Goal: Task Accomplishment & Management: Manage account settings

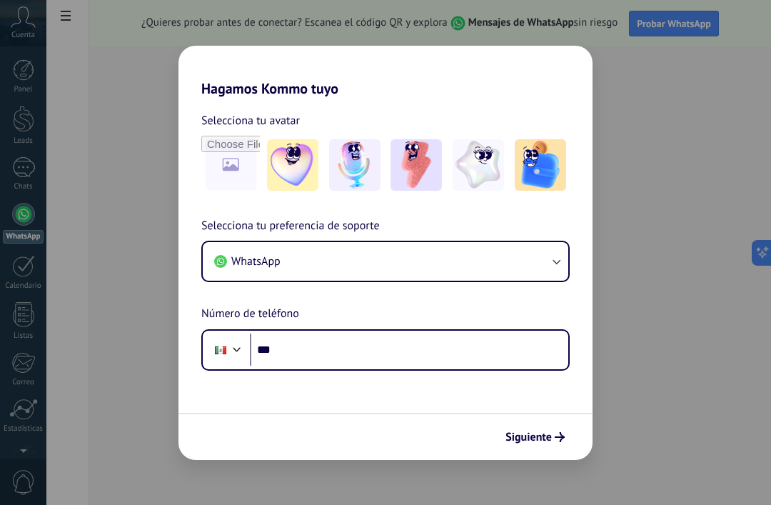
click at [416, 164] on img at bounding box center [416, 164] width 51 height 51
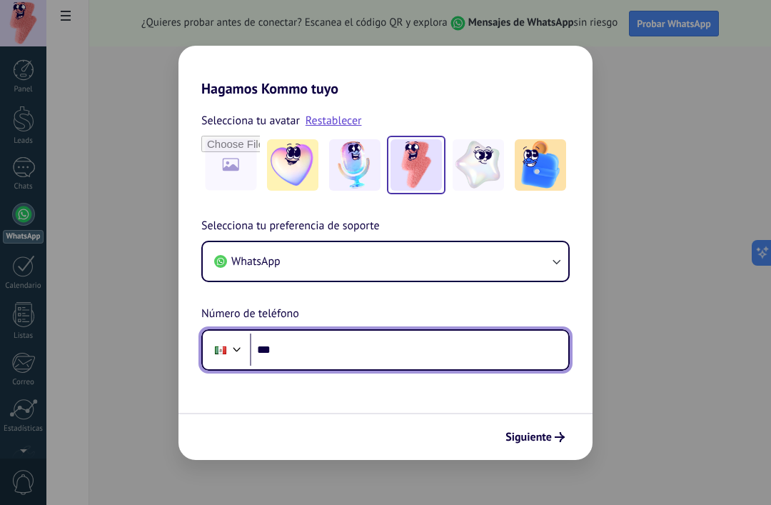
click at [388, 350] on input "***" at bounding box center [409, 349] width 318 height 33
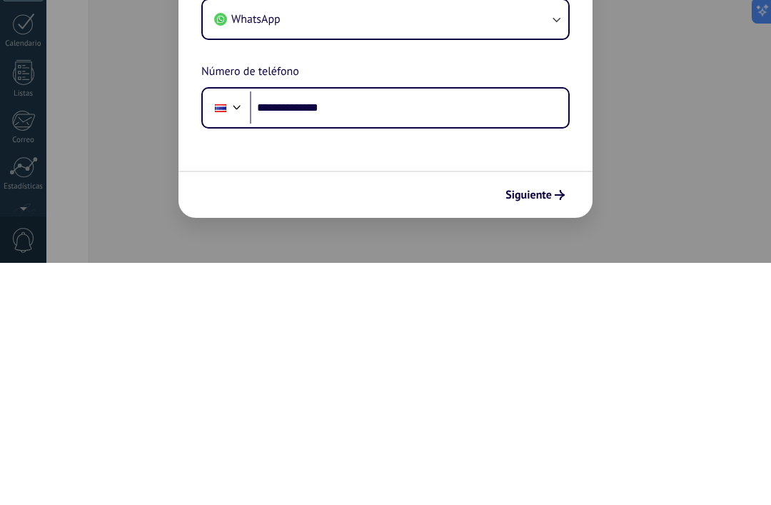
scroll to position [45, 0]
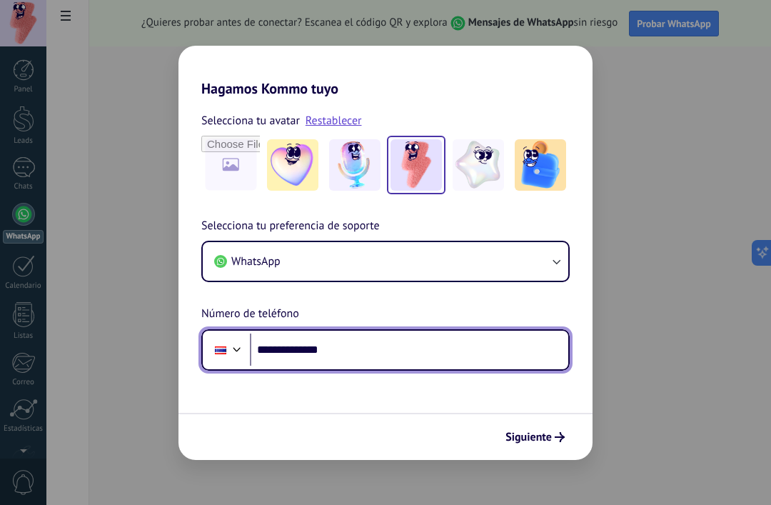
click at [241, 349] on div at bounding box center [236, 347] width 17 height 17
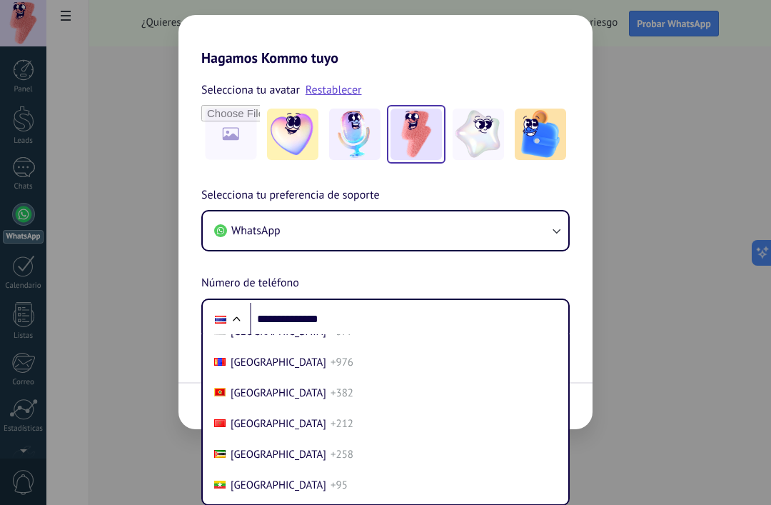
scroll to position [3814, 0]
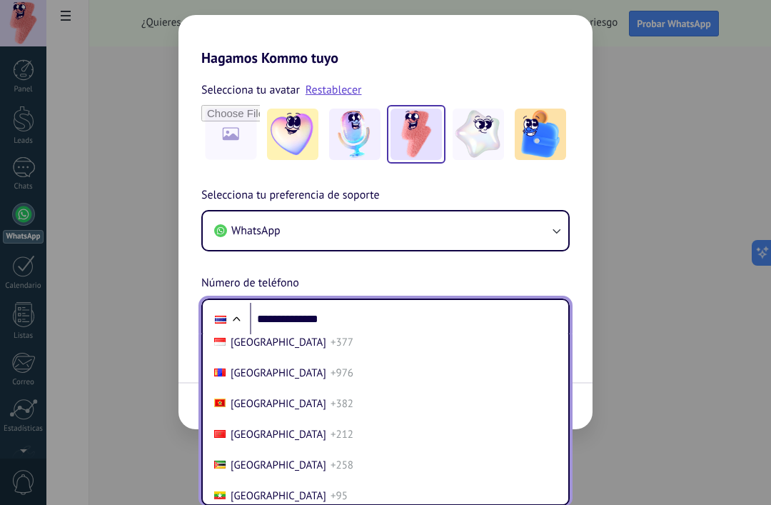
click at [309, 266] on li "Mexico +52" at bounding box center [385, 250] width 354 height 31
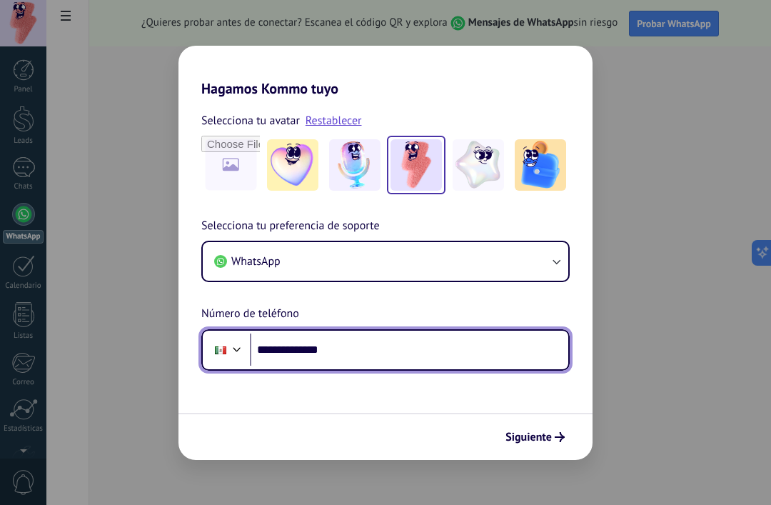
scroll to position [0, 0]
click at [357, 349] on input "**********" at bounding box center [409, 349] width 318 height 33
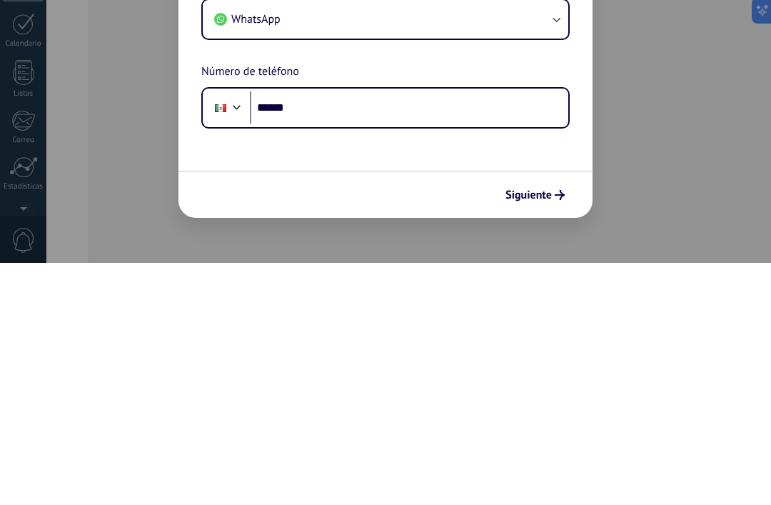
click at [644, 117] on div "Hagamos Kommo tuyo Selecciona tu avatar Restablecer Selecciona tu preferencia d…" at bounding box center [385, 252] width 771 height 505
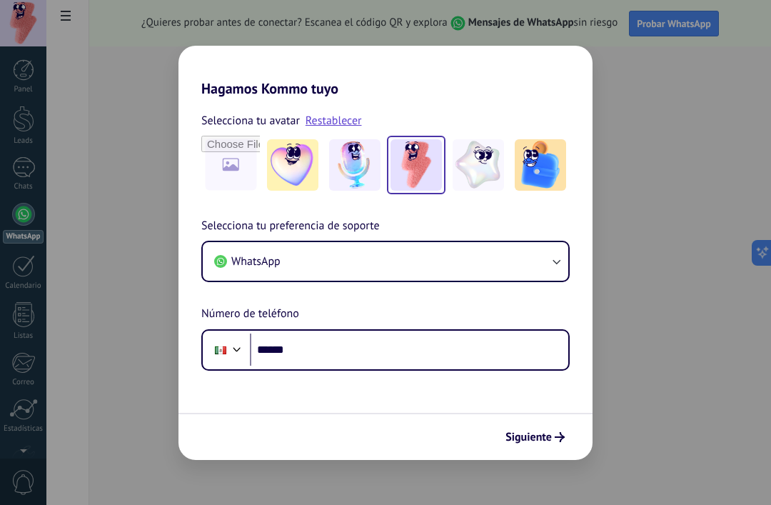
click at [128, 373] on div "Hagamos Kommo tuyo Selecciona tu avatar Restablecer Selecciona tu preferencia d…" at bounding box center [385, 252] width 771 height 505
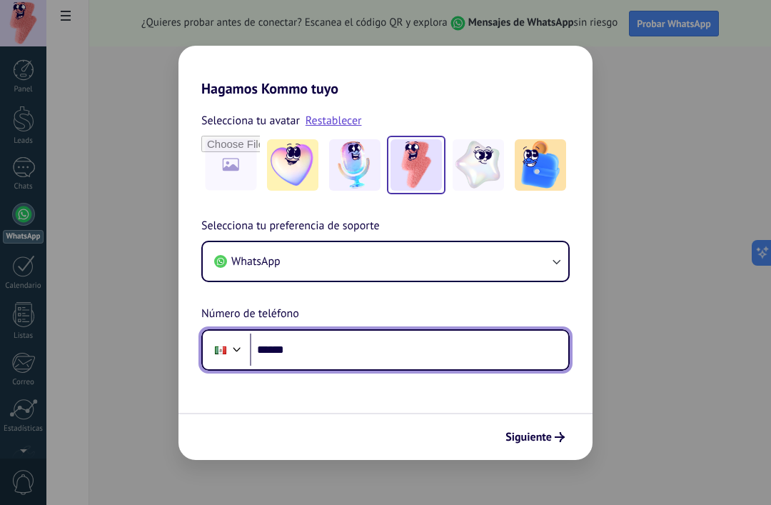
click at [356, 353] on input "******" at bounding box center [409, 349] width 318 height 33
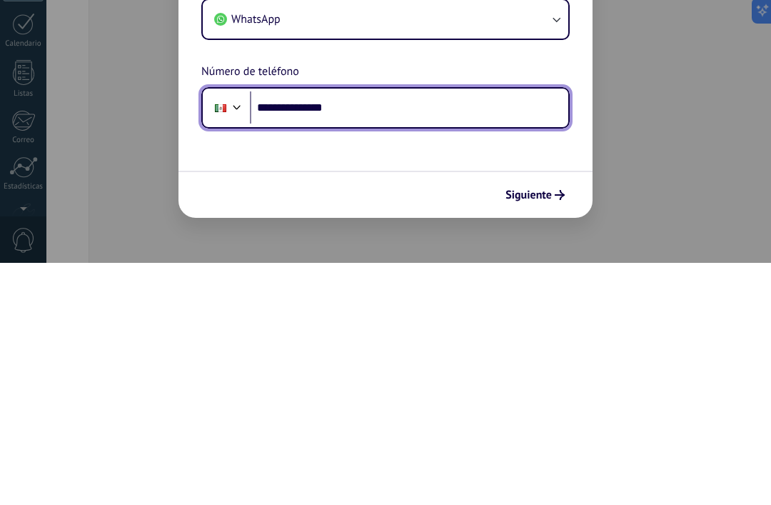
type input "**********"
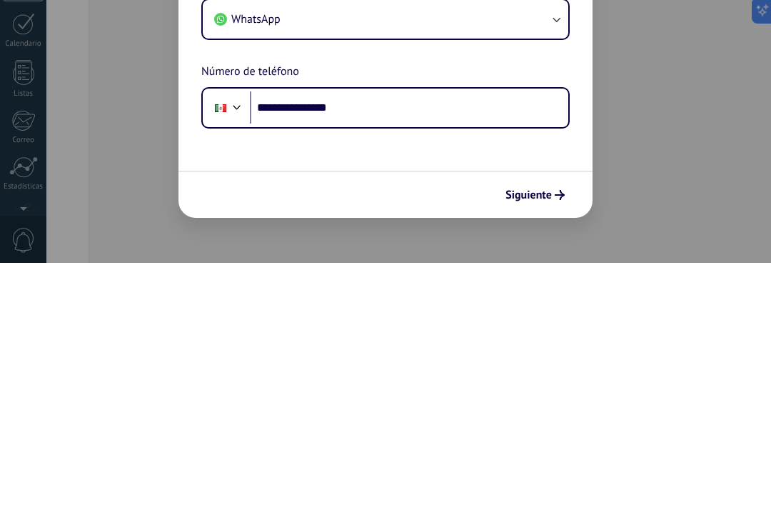
click at [546, 432] on span "Siguiente" at bounding box center [529, 437] width 46 height 10
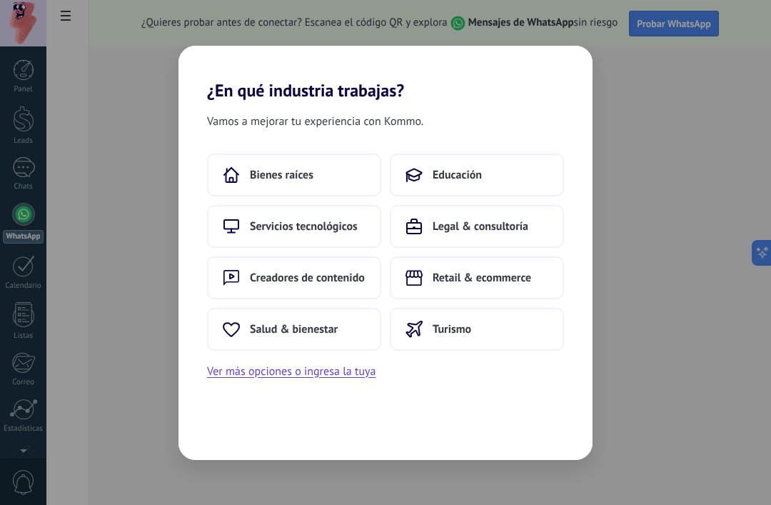
click at [318, 231] on span "Servicios tecnológicos" at bounding box center [304, 226] width 108 height 14
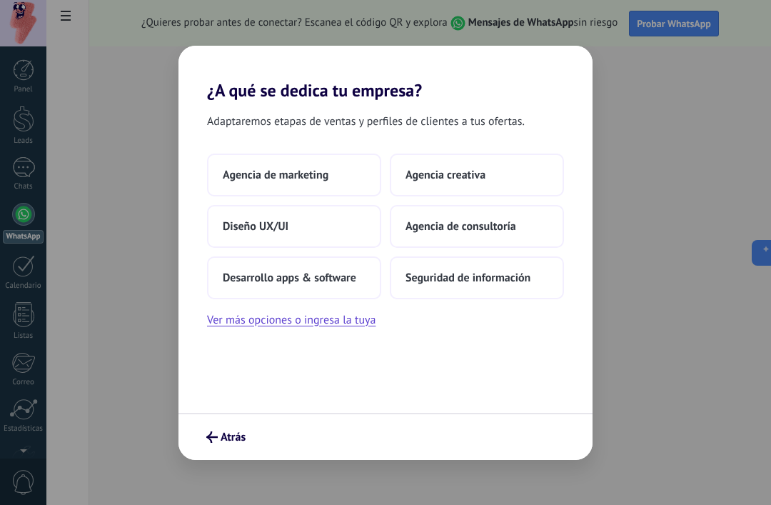
click at [338, 168] on button "Agencia de marketing" at bounding box center [294, 175] width 174 height 43
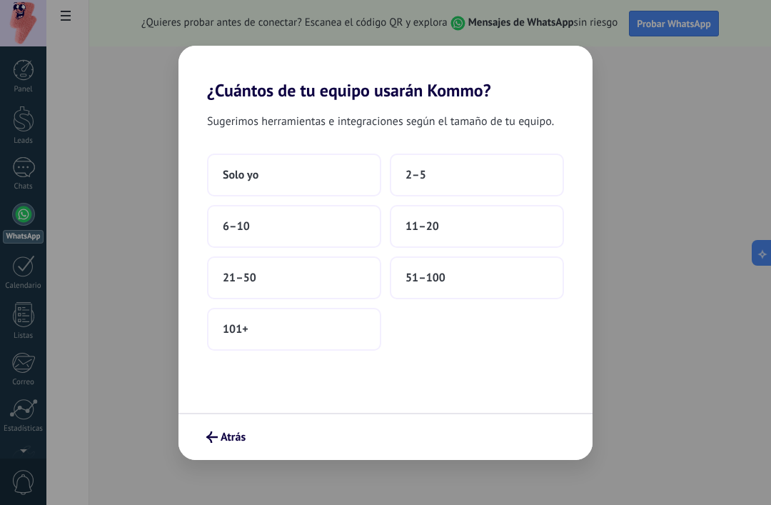
click at [299, 174] on button "Solo yo" at bounding box center [294, 175] width 174 height 43
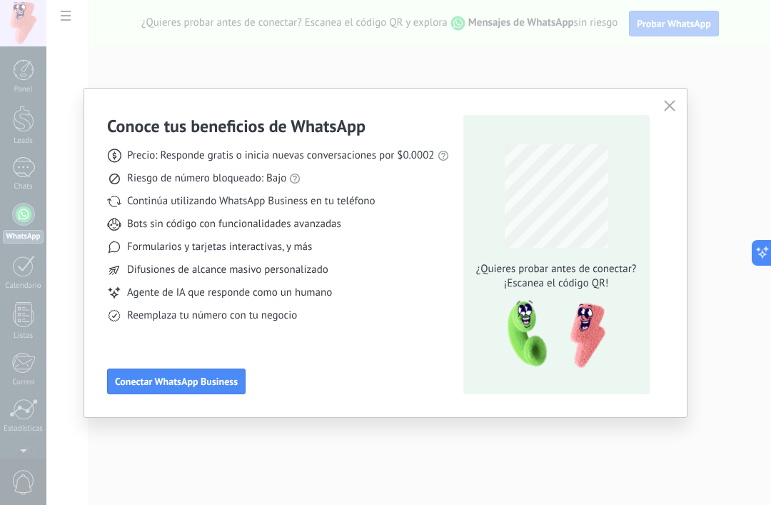
click at [213, 378] on span "Conectar WhatsApp Business" at bounding box center [176, 381] width 123 height 10
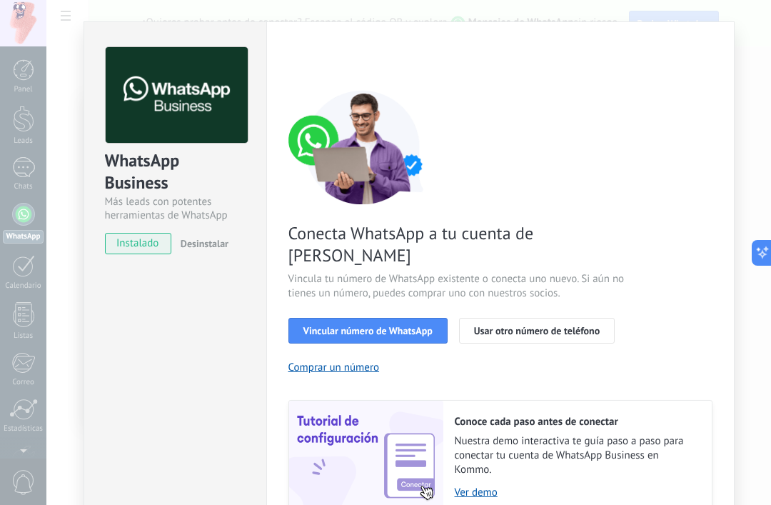
click at [408, 326] on span "Vincular número de WhatsApp" at bounding box center [367, 331] width 129 height 10
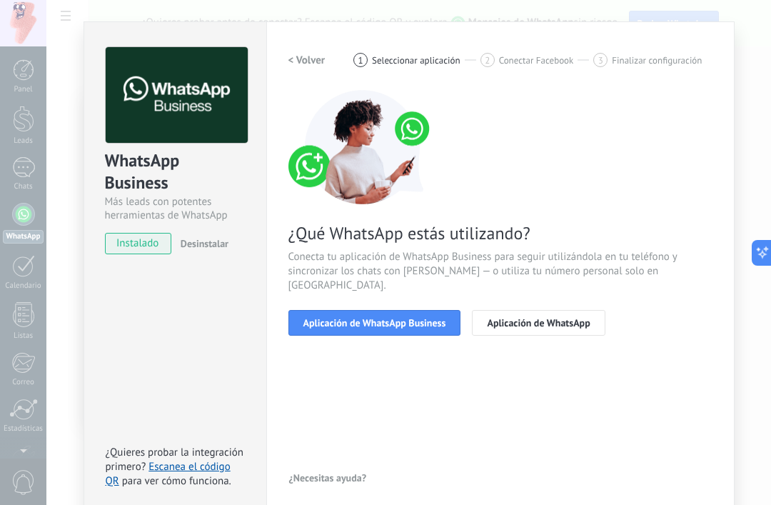
click at [425, 318] on span "Aplicación de WhatsApp Business" at bounding box center [374, 323] width 143 height 10
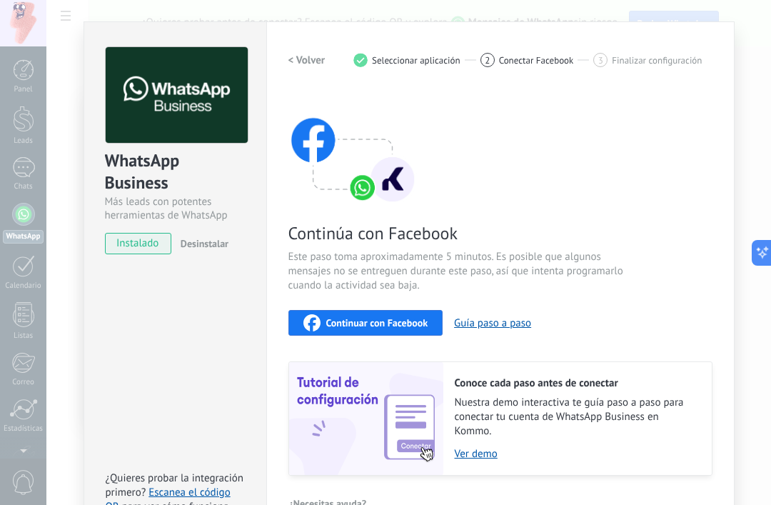
click at [140, 246] on span "instalado" at bounding box center [138, 243] width 65 height 21
click at [505, 322] on button "Guía paso a paso" at bounding box center [492, 323] width 77 height 14
click at [397, 320] on span "Continuar con Facebook" at bounding box center [377, 323] width 102 height 10
click at [313, 55] on h2 "< Volver" at bounding box center [306, 61] width 37 height 14
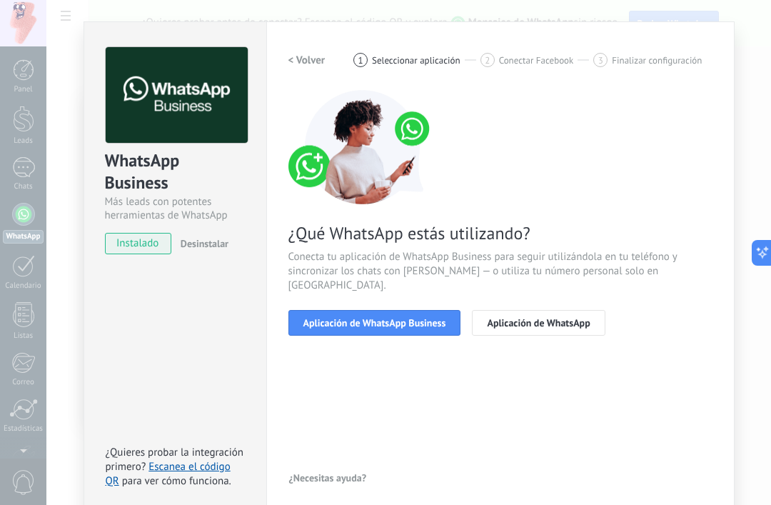
click at [304, 57] on h2 "< Volver" at bounding box center [306, 61] width 37 height 14
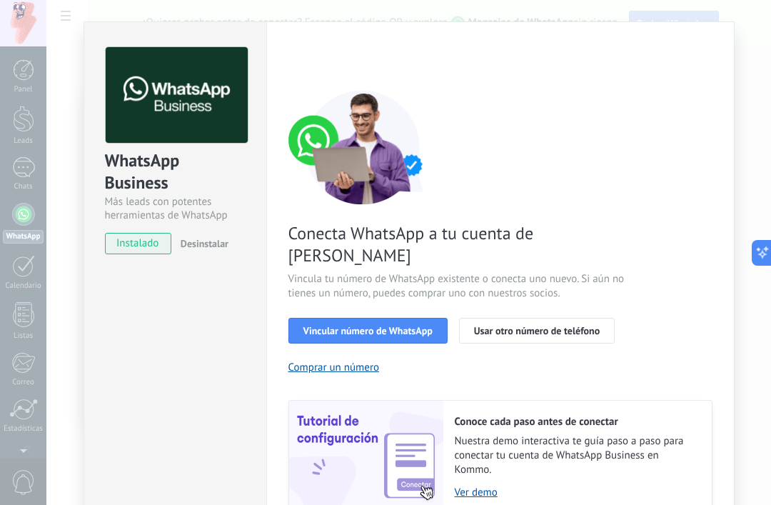
click at [710, 50] on div "< Volver 1 Seleccionar aplicación 2 Conectar Facebook 3 Finalizar configuración" at bounding box center [500, 60] width 424 height 26
click at [410, 326] on span "Vincular número de WhatsApp" at bounding box center [367, 331] width 129 height 10
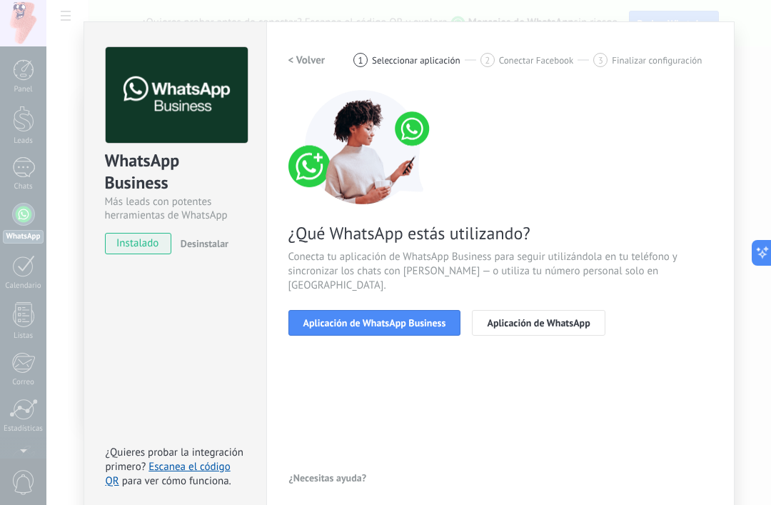
click at [411, 318] on span "Aplicación de WhatsApp Business" at bounding box center [374, 323] width 143 height 10
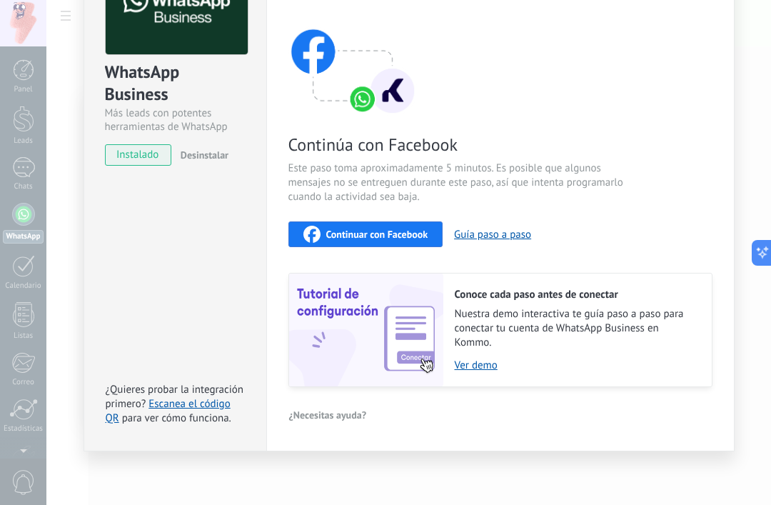
scroll to position [90, 0]
click at [62, 264] on div "WhatsApp Business Más leads con potentes herramientas de WhatsApp instalado Des…" at bounding box center [408, 252] width 725 height 505
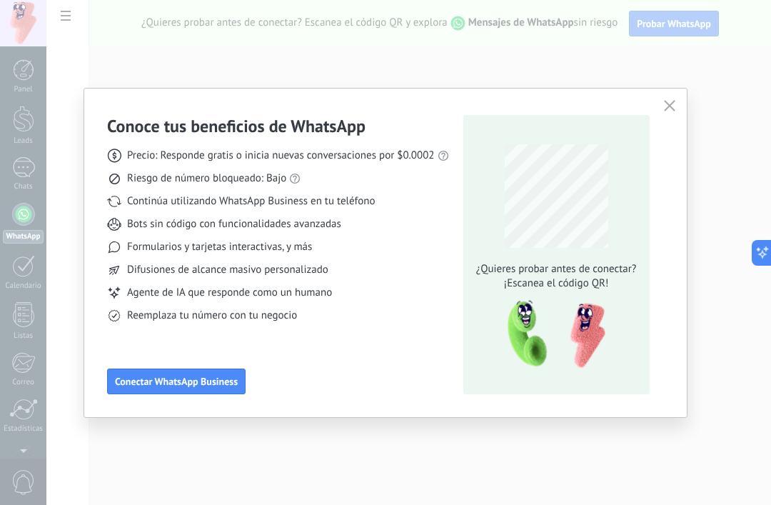
scroll to position [0, 0]
click at [51, 271] on div at bounding box center [408, 252] width 725 height 505
click at [677, 98] on button "button" at bounding box center [669, 106] width 19 height 20
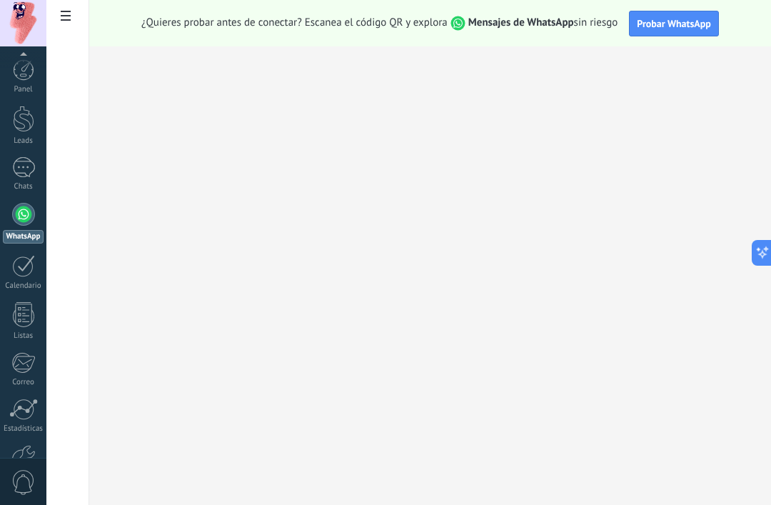
scroll to position [89, 0]
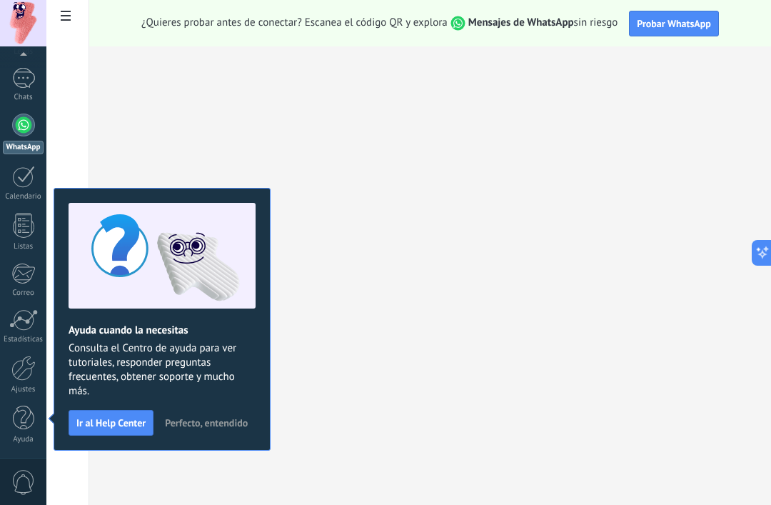
click at [23, 364] on div at bounding box center [23, 368] width 24 height 25
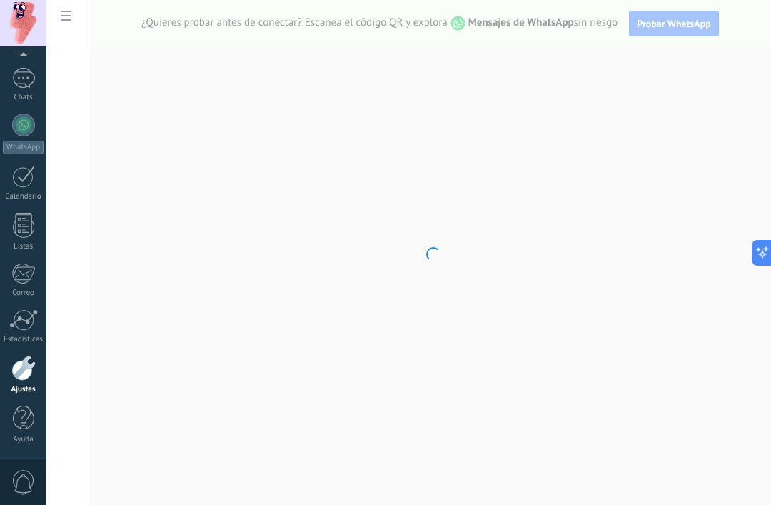
click at [23, 370] on div at bounding box center [23, 368] width 24 height 25
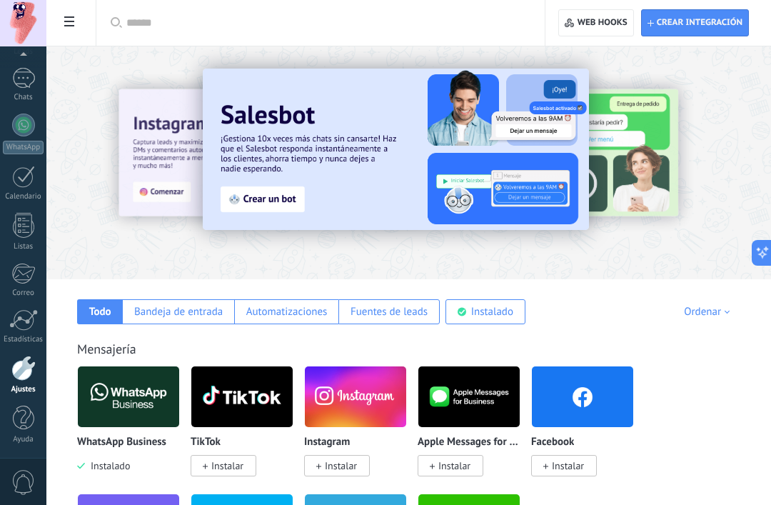
click at [26, 413] on div at bounding box center [23, 418] width 21 height 25
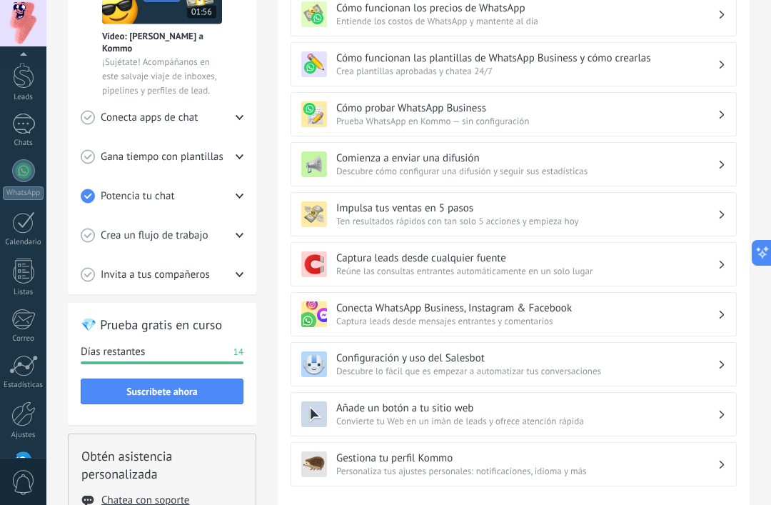
scroll to position [354, 0]
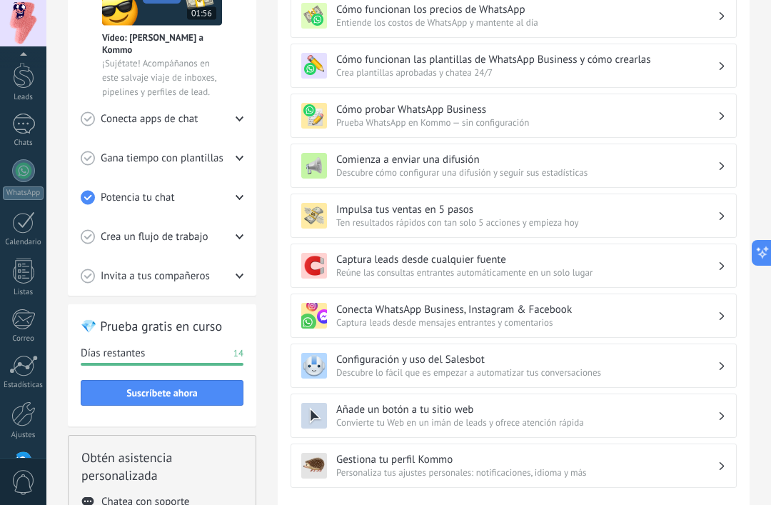
click at [243, 115] on div "Conecta apps de chat" at bounding box center [162, 118] width 163 height 39
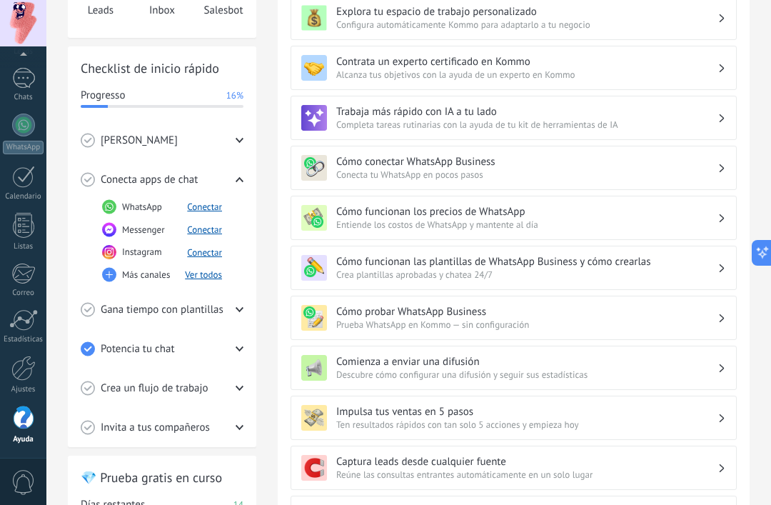
scroll to position [147, 0]
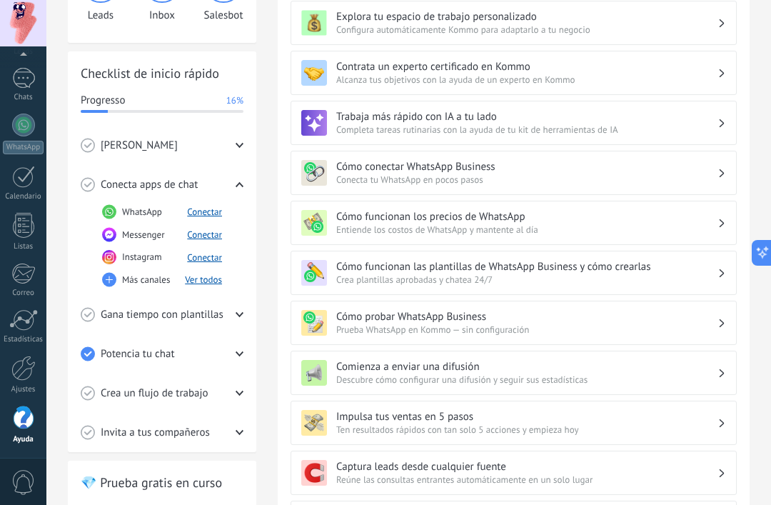
click at [240, 149] on icon at bounding box center [240, 145] width 8 height 8
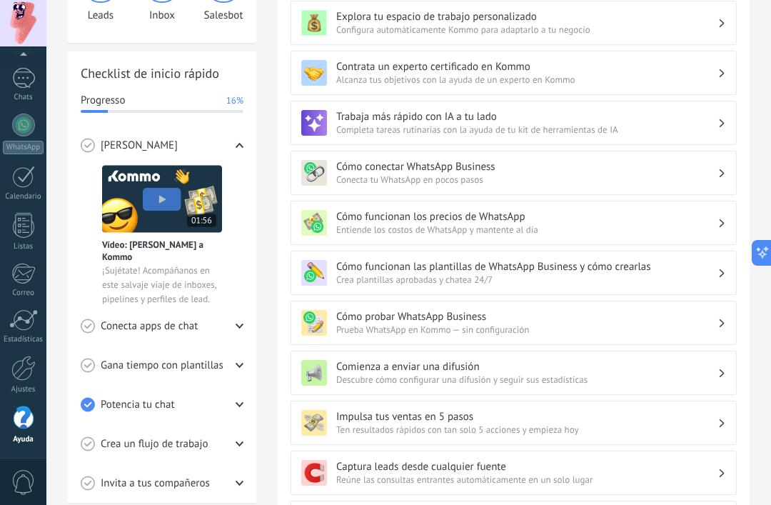
click at [240, 147] on icon at bounding box center [240, 145] width 8 height 8
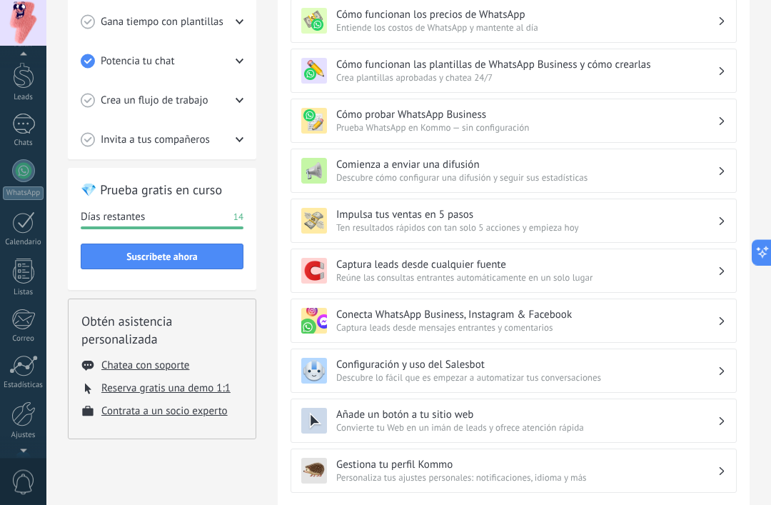
scroll to position [89, 0]
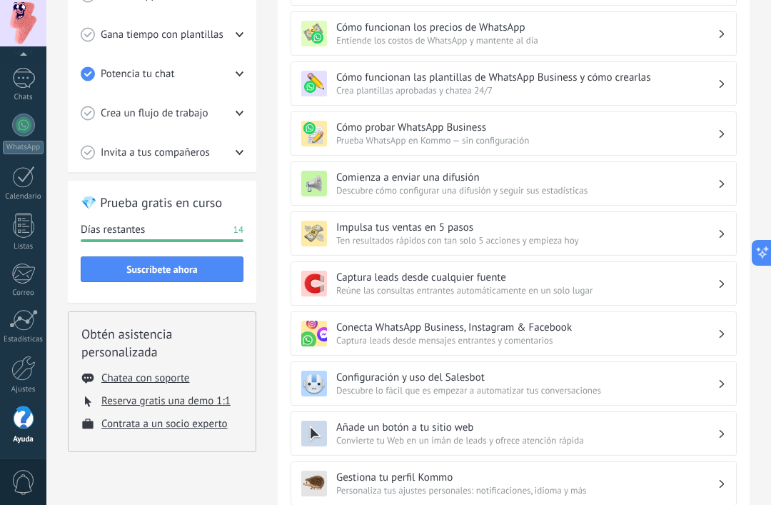
click at [33, 361] on div at bounding box center [23, 368] width 24 height 25
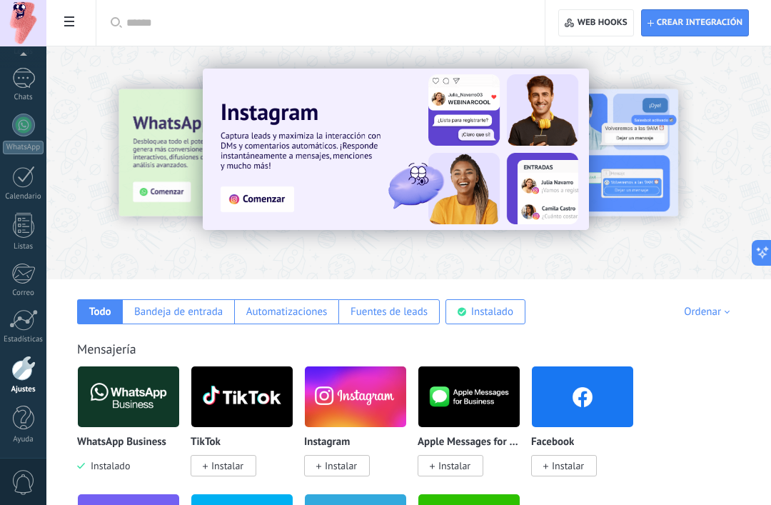
click at [694, 24] on span "Crear integración" at bounding box center [700, 22] width 86 height 11
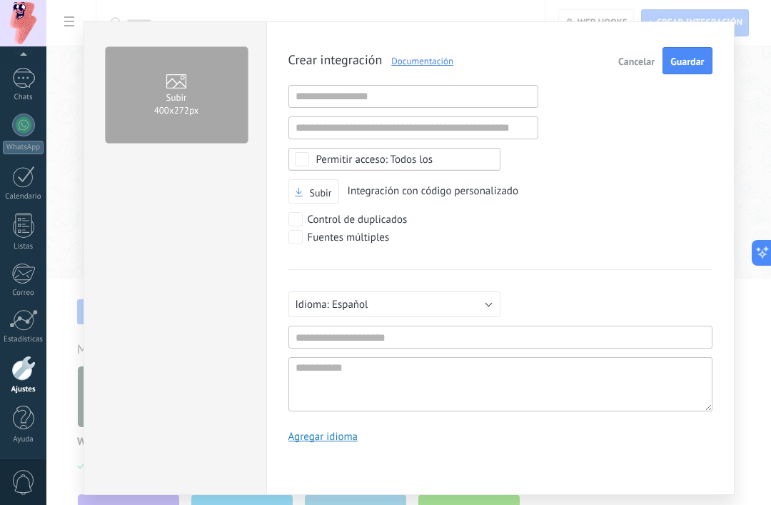
scroll to position [15, 0]
click at [629, 59] on span "Cancelar" at bounding box center [636, 61] width 36 height 10
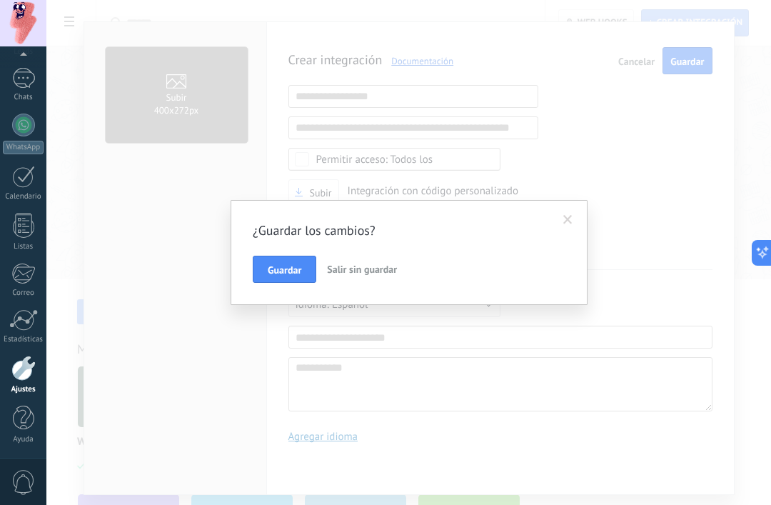
click at [368, 271] on span "Salir sin guardar" at bounding box center [362, 269] width 70 height 13
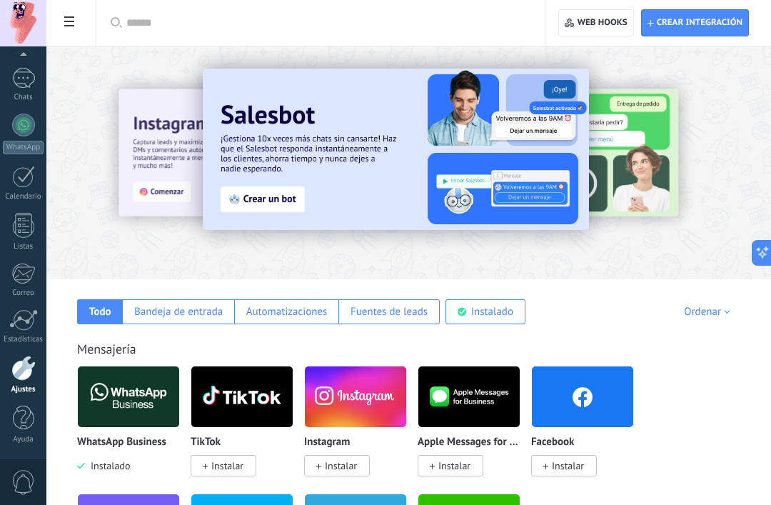
click at [76, 29] on span at bounding box center [69, 23] width 24 height 28
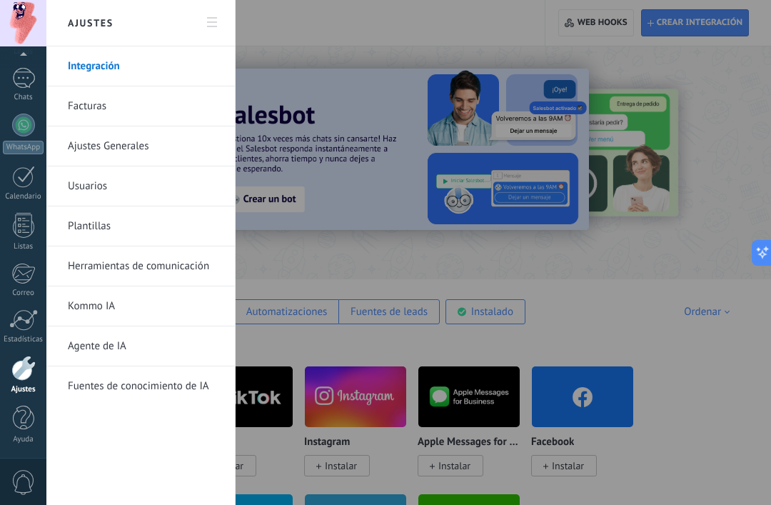
click at [168, 67] on link "Integración" at bounding box center [144, 66] width 153 height 40
click at [382, 60] on div at bounding box center [385, 252] width 771 height 505
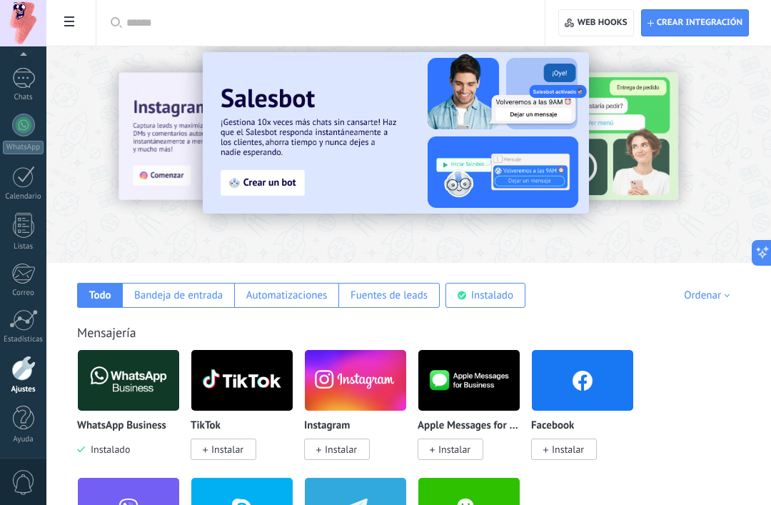
scroll to position [44, 0]
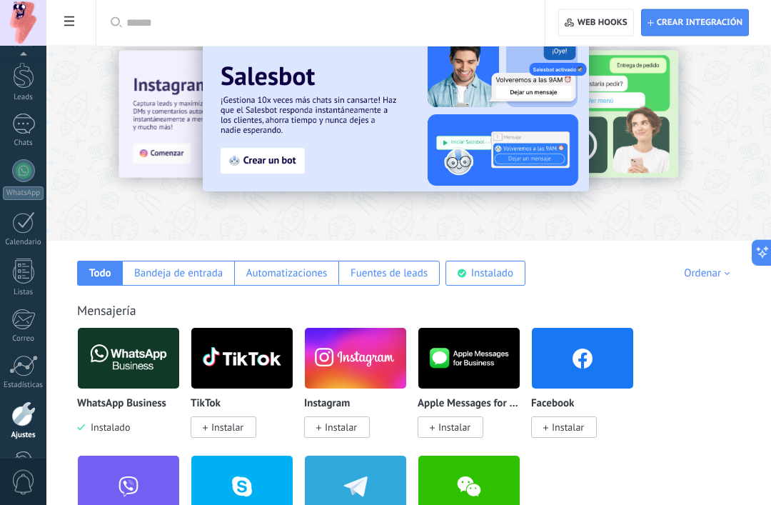
type textarea "**********"
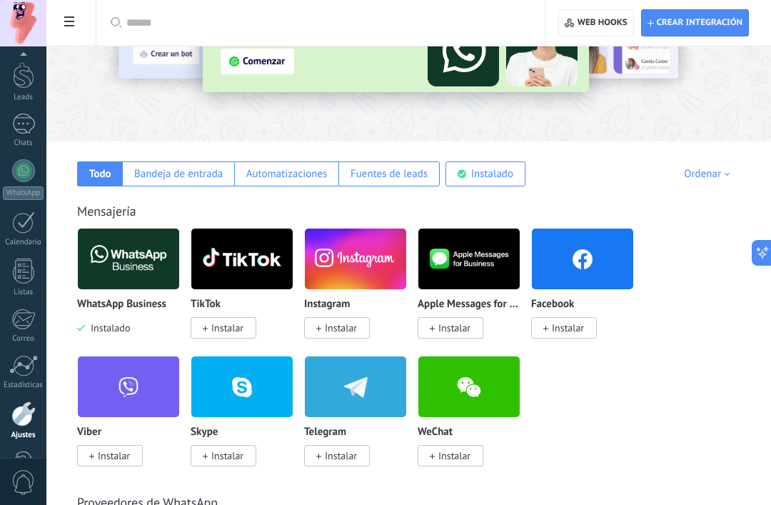
scroll to position [143, 0]
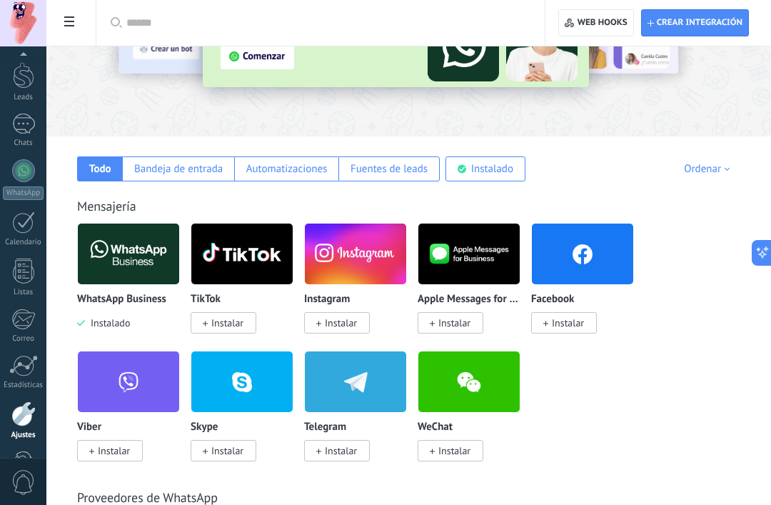
click at [153, 238] on img at bounding box center [128, 253] width 101 height 69
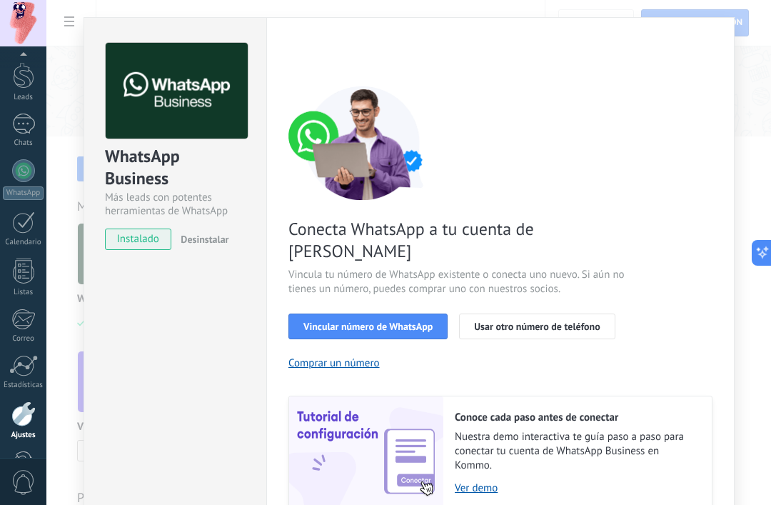
click at [309, 29] on div "WhatsApp Business Más leads con potentes herramientas de WhatsApp instalado Des…" at bounding box center [408, 252] width 725 height 505
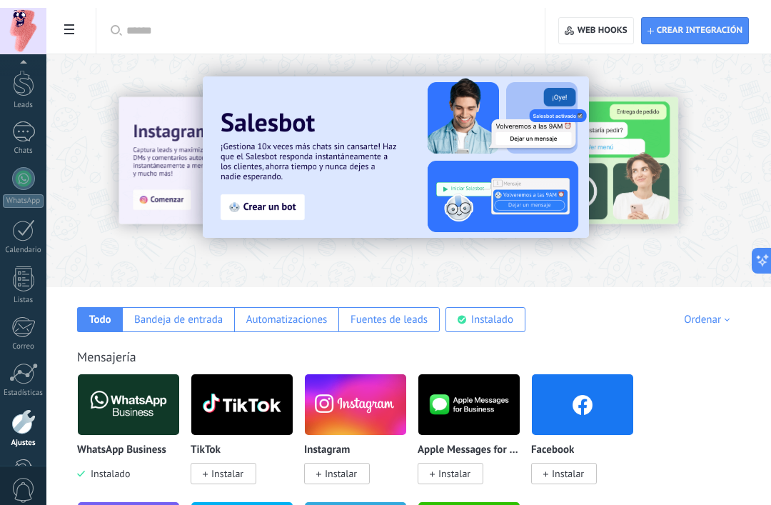
scroll to position [89, 0]
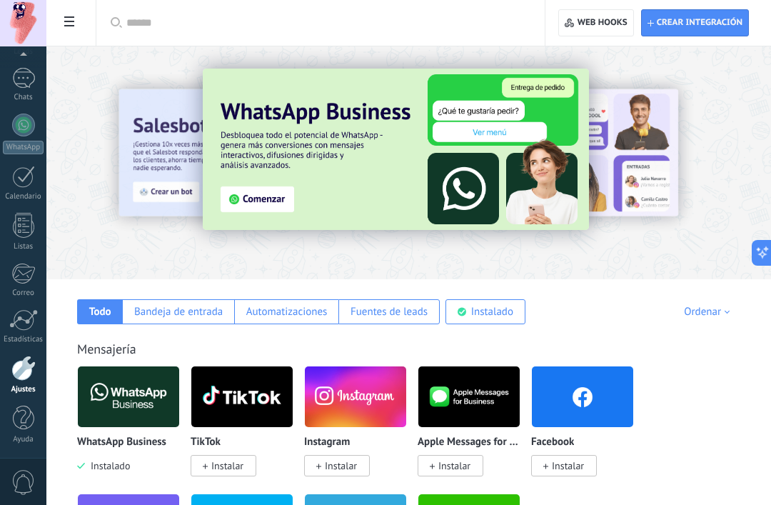
click at [68, 29] on span at bounding box center [69, 23] width 24 height 28
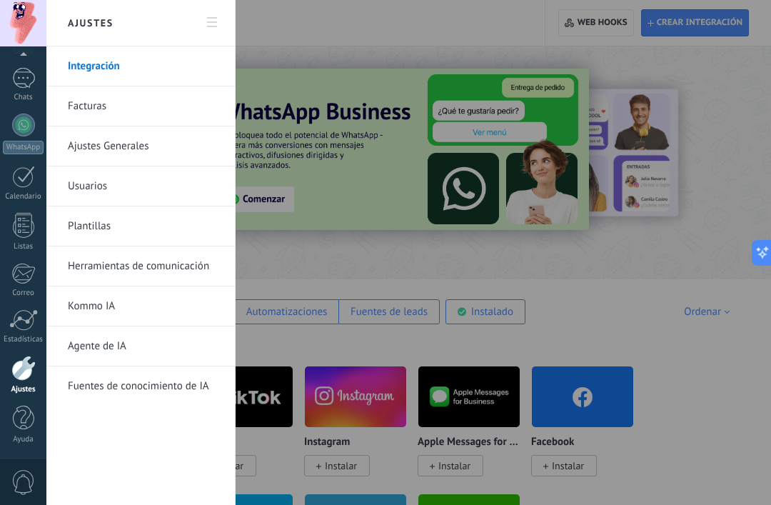
click at [350, 271] on div at bounding box center [385, 252] width 771 height 505
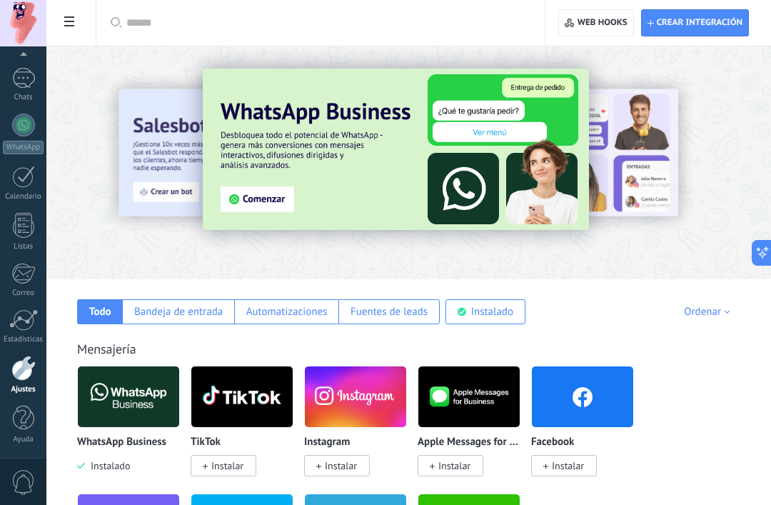
click at [16, 481] on span "0" at bounding box center [23, 482] width 24 height 25
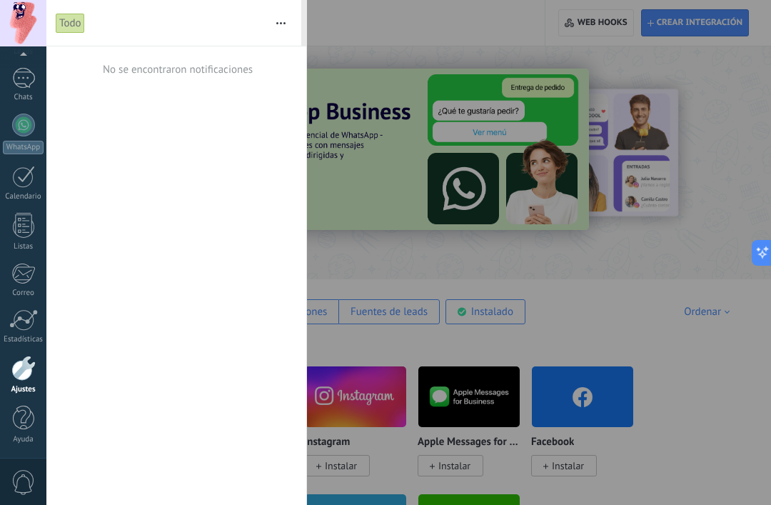
click at [275, 25] on button "button" at bounding box center [281, 23] width 31 height 46
click at [10, 428] on link "Ayuda" at bounding box center [23, 425] width 46 height 39
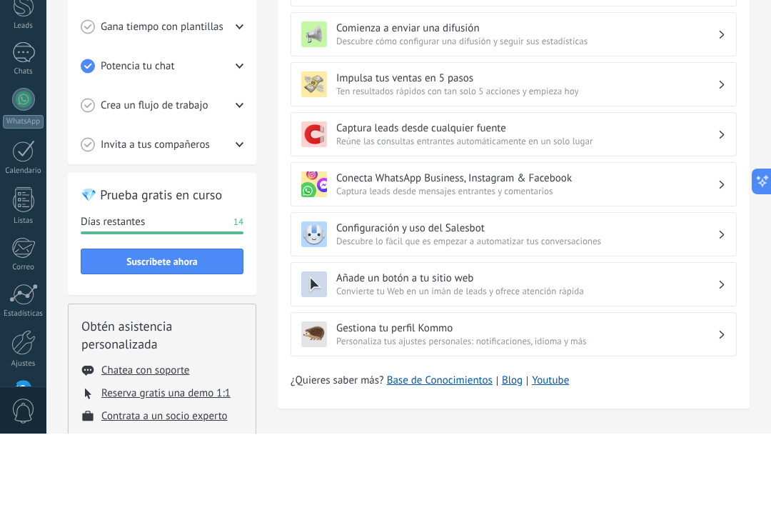
scroll to position [44, 0]
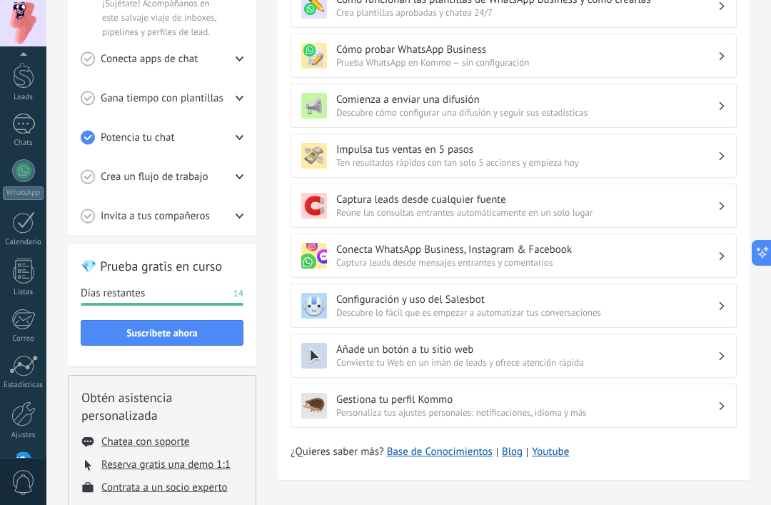
click at [20, 418] on div at bounding box center [23, 413] width 24 height 25
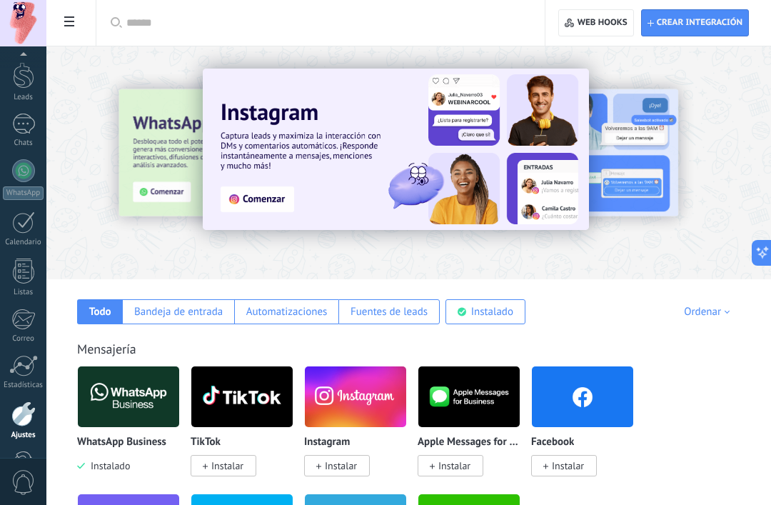
click at [76, 31] on span at bounding box center [69, 23] width 24 height 28
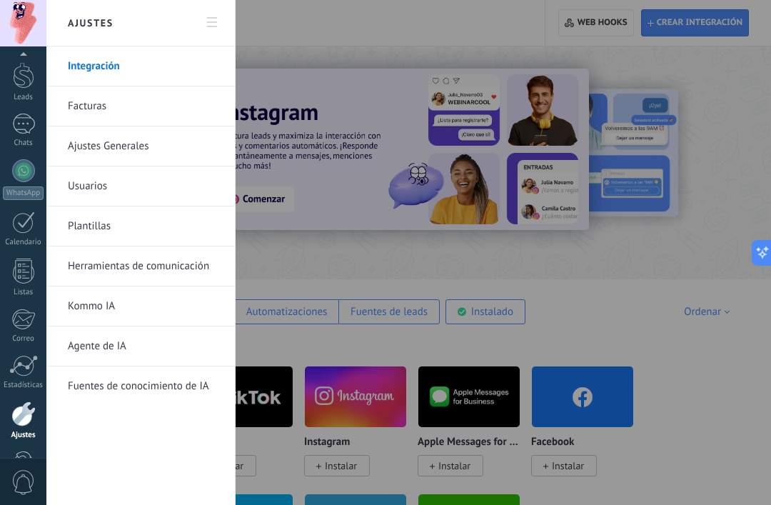
click at [337, 89] on div at bounding box center [385, 252] width 771 height 505
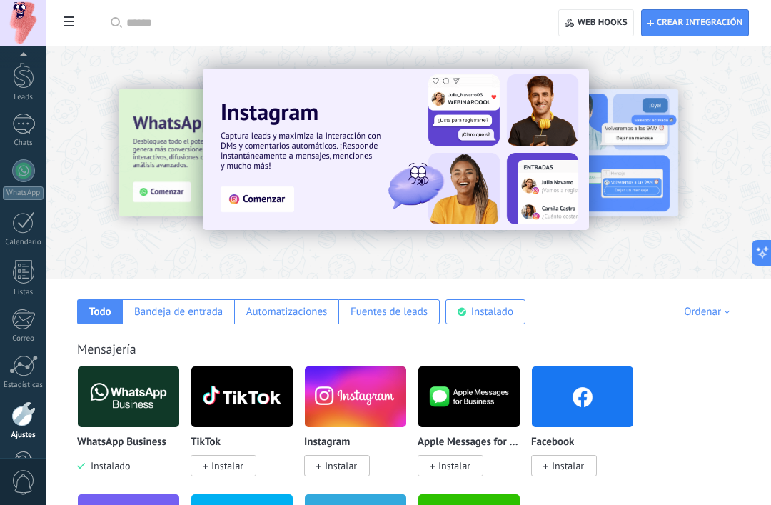
click at [95, 91] on div at bounding box center [408, 158] width 725 height 205
click at [94, 91] on div at bounding box center [408, 158] width 725 height 205
click at [26, 22] on div at bounding box center [23, 23] width 46 height 46
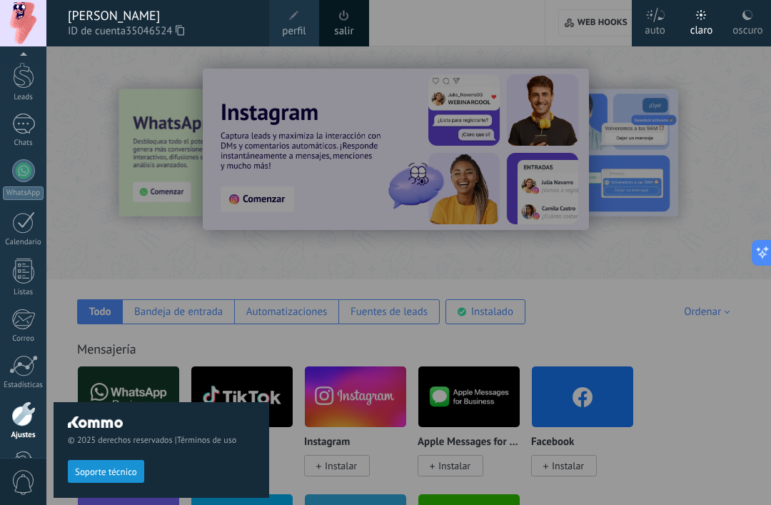
click at [345, 29] on link "salir" at bounding box center [343, 32] width 19 height 16
